Goal: Check status: Check status

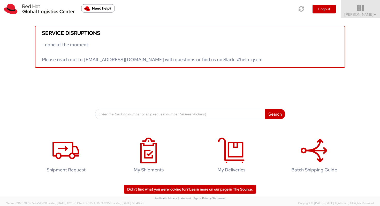
click at [369, 11] on icon at bounding box center [360, 8] width 45 height 7
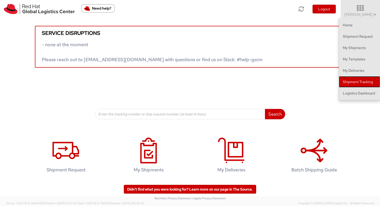
click at [366, 84] on link "Shipment Tracking" at bounding box center [359, 81] width 41 height 11
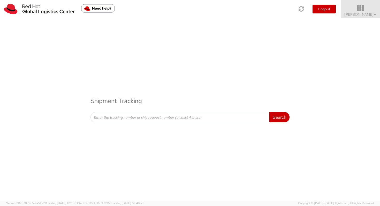
click at [369, 14] on span "Vitoria Alencar ▼" at bounding box center [360, 14] width 32 height 5
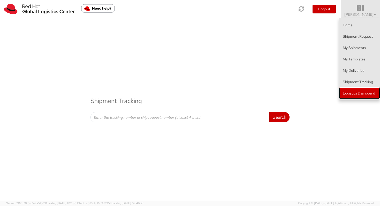
click at [357, 92] on link "Logistics Dashboard" at bounding box center [359, 93] width 41 height 11
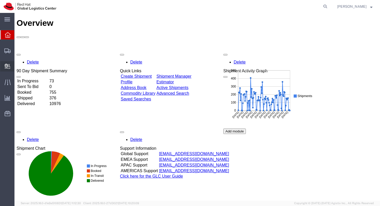
click at [8, 69] on icon at bounding box center [8, 66] width 6 height 5
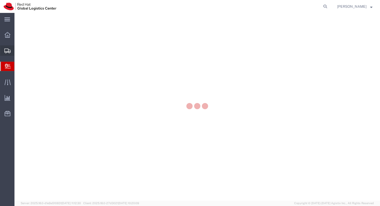
click at [8, 51] on icon at bounding box center [7, 51] width 6 height 5
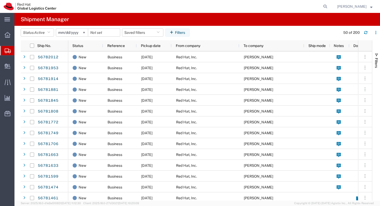
click at [76, 32] on input "[DATE]" at bounding box center [72, 33] width 32 height 8
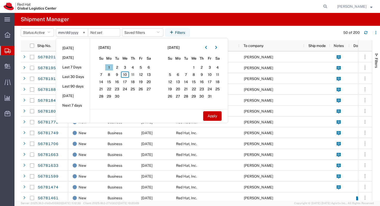
click at [110, 66] on span "1" at bounding box center [109, 67] width 8 height 6
click at [129, 75] on span "10" at bounding box center [125, 75] width 8 height 6
click at [207, 115] on button "Apply" at bounding box center [212, 116] width 18 height 10
type input "2025-09-01"
type input "2025-09-10"
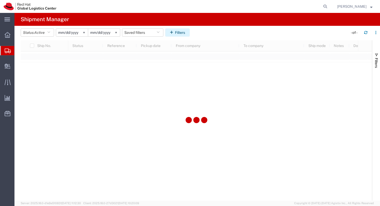
click at [179, 33] on button "Filters" at bounding box center [177, 32] width 25 height 8
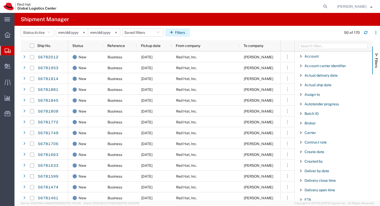
click at [182, 29] on button "Filters" at bounding box center [177, 32] width 25 height 8
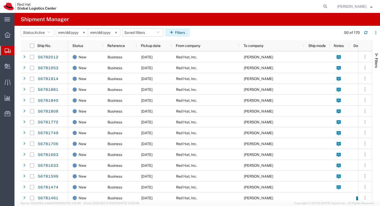
click at [181, 32] on button "Filters" at bounding box center [177, 32] width 25 height 8
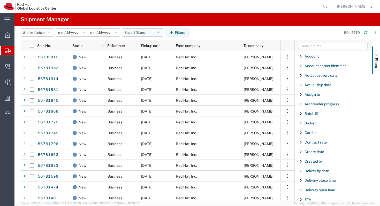
click at [149, 28] on button "Saved filters" at bounding box center [142, 32] width 41 height 8
click at [143, 33] on button "Saved filters" at bounding box center [142, 32] width 41 height 8
click at [159, 33] on icon "button" at bounding box center [158, 33] width 3 height 4
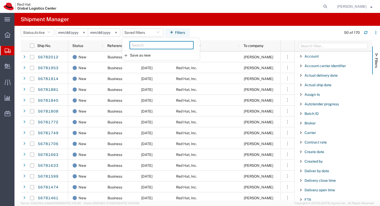
click at [150, 43] on input "search" at bounding box center [162, 45] width 64 height 8
click at [223, 30] on agx-table-filter-chips "Status: Active Active All Approved Booked Canceled Delivered Denied New On Hold…" at bounding box center [180, 34] width 318 height 12
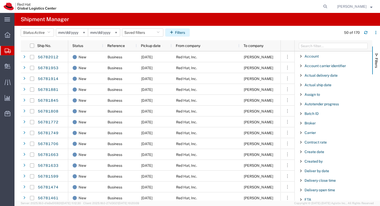
click at [179, 34] on button "Filters" at bounding box center [177, 32] width 25 height 8
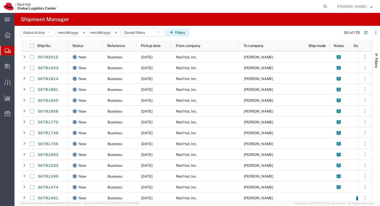
click at [183, 32] on button "Filters" at bounding box center [177, 32] width 25 height 8
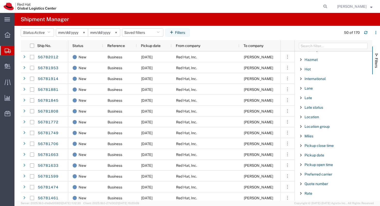
scroll to position [237, 0]
click at [304, 117] on div "Location" at bounding box center [334, 115] width 78 height 9
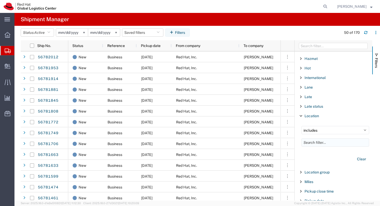
click at [313, 143] on input "Filter List 66 Filters" at bounding box center [336, 143] width 68 height 8
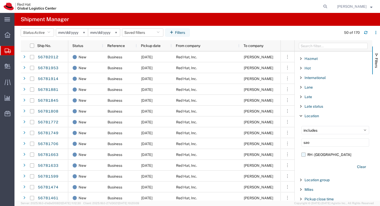
type input "sao"
click at [304, 155] on label "RH - Sao Paulo" at bounding box center [336, 155] width 68 height 8
click at [0, 0] on input "RH - Sao Paulo" at bounding box center [0, 0] width 0 height 0
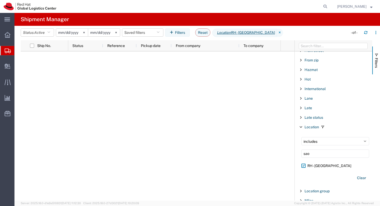
scroll to position [227, 0]
click at [303, 166] on label "RH - Sao Paulo" at bounding box center [336, 165] width 68 height 8
click at [0, 0] on input "RH - Sao Paulo" at bounding box center [0, 0] width 0 height 0
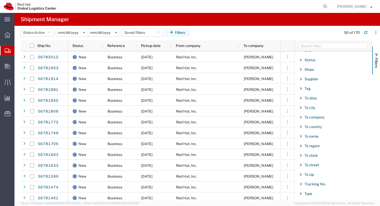
scroll to position [529, 0]
click at [301, 128] on span "Filter List 66 Filters" at bounding box center [301, 128] width 4 height 4
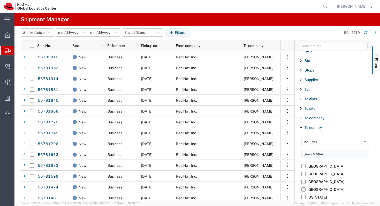
click at [314, 154] on input "Filter List 66 Filters" at bounding box center [336, 154] width 68 height 8
type input "br"
click at [303, 167] on label "Brazil" at bounding box center [336, 167] width 68 height 8
click at [0, 0] on input "Brazil" at bounding box center [0, 0] width 0 height 0
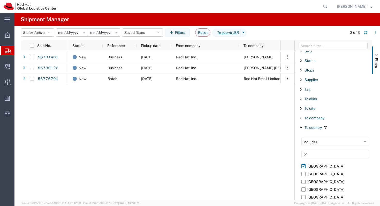
click at [251, 141] on div "New Business 09/10/2025 Red Hat, Inc. Diego Mateus New Business 09/10/2025 Red …" at bounding box center [174, 125] width 212 height 149
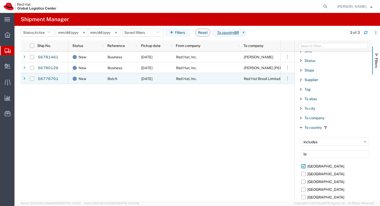
click at [259, 79] on span "Red Hat Brasil Limitada" at bounding box center [263, 79] width 39 height 4
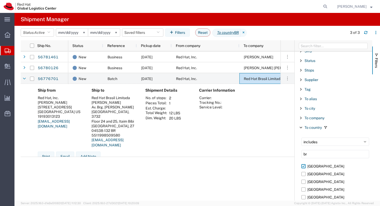
click at [77, 33] on input "2025-09-01" at bounding box center [72, 33] width 32 height 8
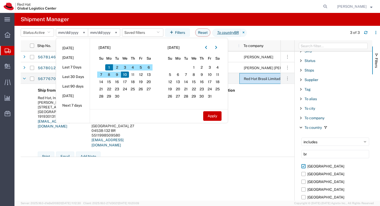
click at [100, 23] on agx-page-header "Shipment Manager" at bounding box center [197, 19] width 366 height 13
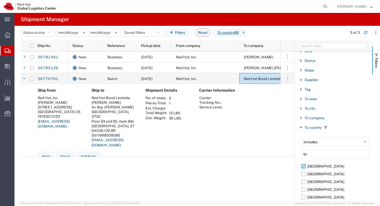
click at [9, 52] on icon at bounding box center [8, 51] width 6 height 5
click at [247, 33] on icon at bounding box center [244, 33] width 6 height 8
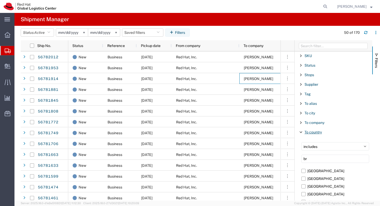
scroll to position [523, 0]
click at [314, 125] on span "To company" at bounding box center [315, 123] width 20 height 4
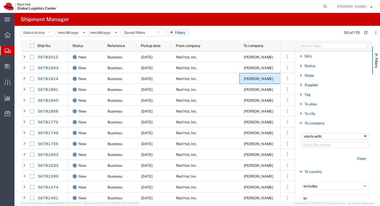
click at [319, 144] on input "Filter Value" at bounding box center [336, 145] width 68 height 6
type input "Fabiano"
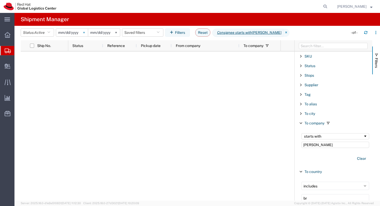
click at [85, 32] on icon at bounding box center [83, 32] width 1 height 1
click at [43, 33] on span "Active" at bounding box center [39, 33] width 10 height 4
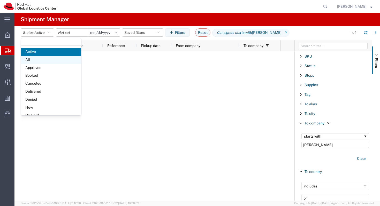
click at [44, 61] on span "All" at bounding box center [51, 60] width 60 height 8
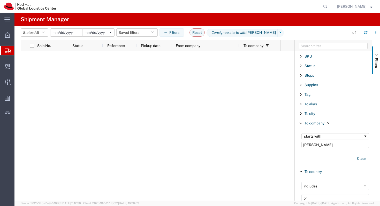
click at [67, 36] on input "date" at bounding box center [66, 33] width 32 height 8
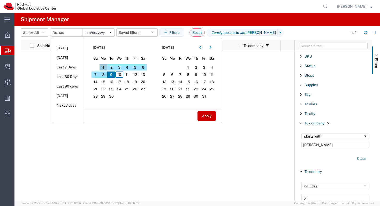
click at [105, 66] on span "1" at bounding box center [104, 67] width 8 height 6
click at [207, 119] on button "Apply" at bounding box center [207, 116] width 18 height 10
type input "2025-09-01"
type input "2025-09-09"
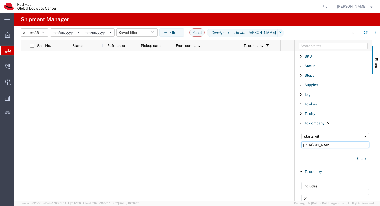
click at [324, 145] on input "Fabiano" at bounding box center [336, 145] width 68 height 6
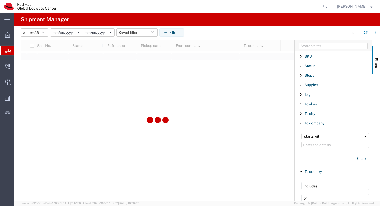
click at [301, 113] on span "Filter List 66 Filters" at bounding box center [301, 114] width 4 height 4
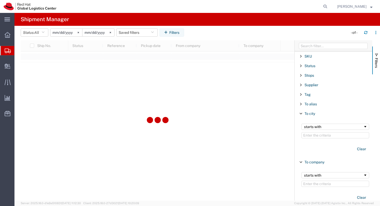
click at [312, 137] on input "Filter Value" at bounding box center [336, 135] width 68 height 6
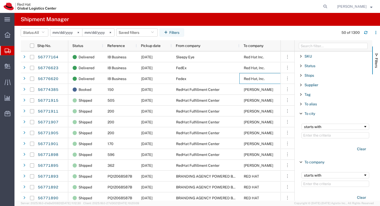
checkbox input "true"
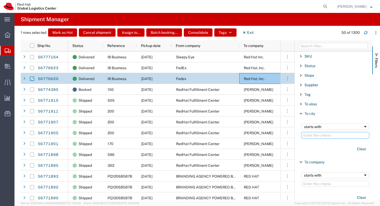
click at [312, 137] on input "Filter Value" at bounding box center [336, 135] width 68 height 6
type input "Sao Paulo"
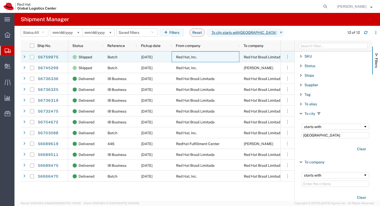
click at [207, 59] on div "Red Hat, Inc." at bounding box center [206, 56] width 68 height 11
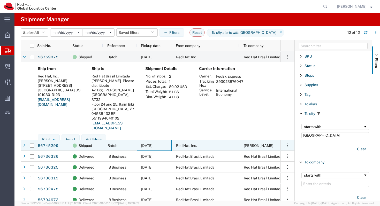
click at [160, 149] on div "09/08/2025" at bounding box center [154, 145] width 35 height 11
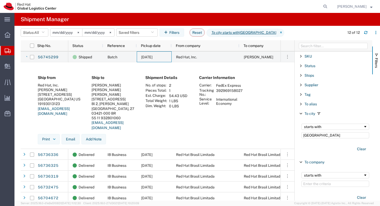
scroll to position [105, 0]
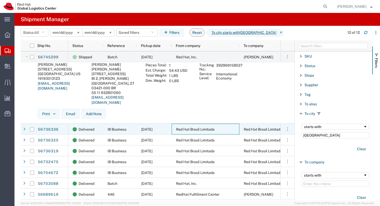
click at [181, 128] on span "Red Hat Brasil Limitada" at bounding box center [195, 130] width 39 height 4
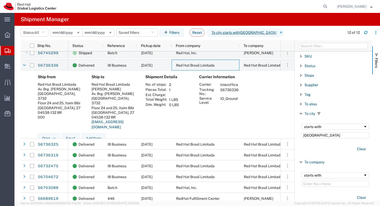
scroll to position [171, 0]
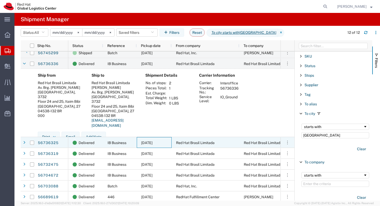
click at [167, 139] on div "09/05/2025" at bounding box center [154, 142] width 35 height 11
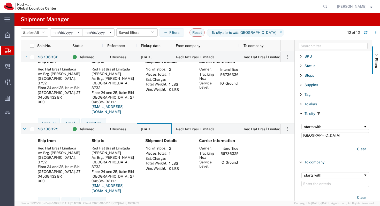
scroll to position [0, 0]
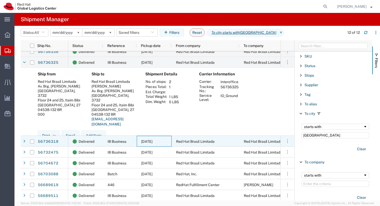
click at [167, 139] on div "09/05/2025" at bounding box center [154, 141] width 35 height 11
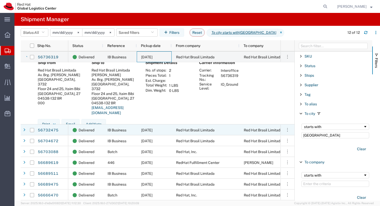
click at [153, 130] on span "09/05/2025" at bounding box center [146, 130] width 11 height 4
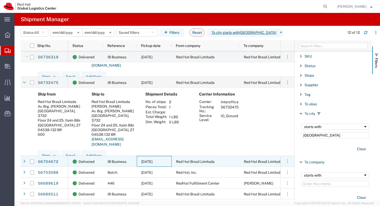
click at [147, 157] on div "09/03/2025" at bounding box center [154, 161] width 35 height 11
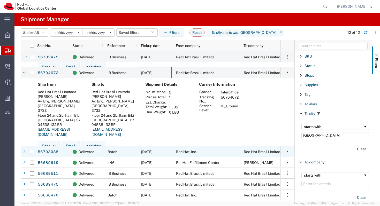
click at [147, 156] on div "09/03/2025" at bounding box center [154, 151] width 35 height 11
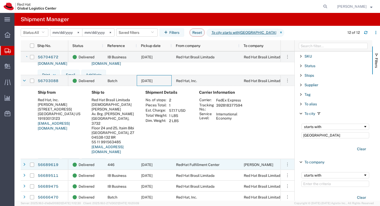
click at [135, 163] on div "446" at bounding box center [120, 164] width 34 height 11
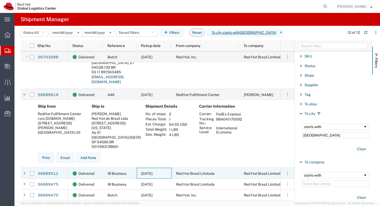
click at [137, 176] on div "09/02/2025" at bounding box center [154, 173] width 35 height 11
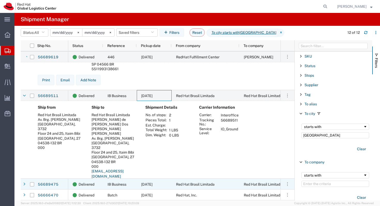
click at [135, 187] on div "IB Business" at bounding box center [120, 184] width 34 height 11
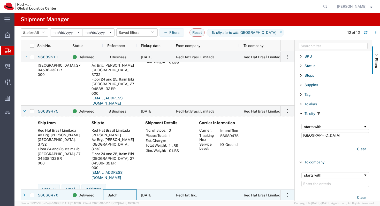
click at [131, 196] on div "Batch" at bounding box center [120, 195] width 34 height 11
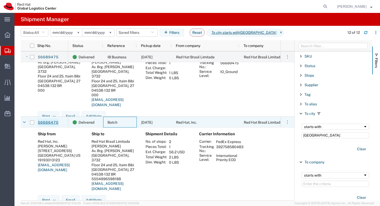
click at [51, 123] on link "56666470" at bounding box center [48, 123] width 21 height 8
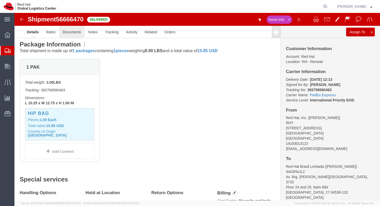
click link "Documents"
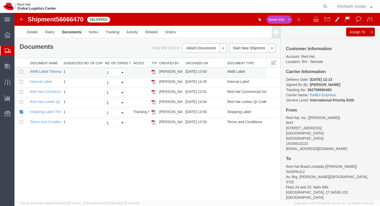
click at [46, 72] on link "AWB Label Thermal" at bounding box center [46, 72] width 32 height 4
